Goal: Task Accomplishment & Management: Manage account settings

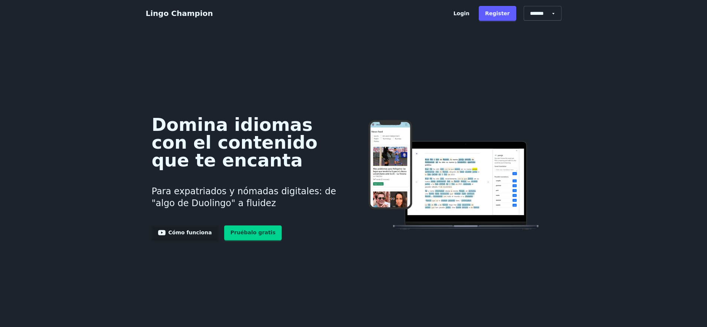
click at [468, 13] on link "Login" at bounding box center [461, 13] width 29 height 15
